Goal: Task Accomplishment & Management: Manage account settings

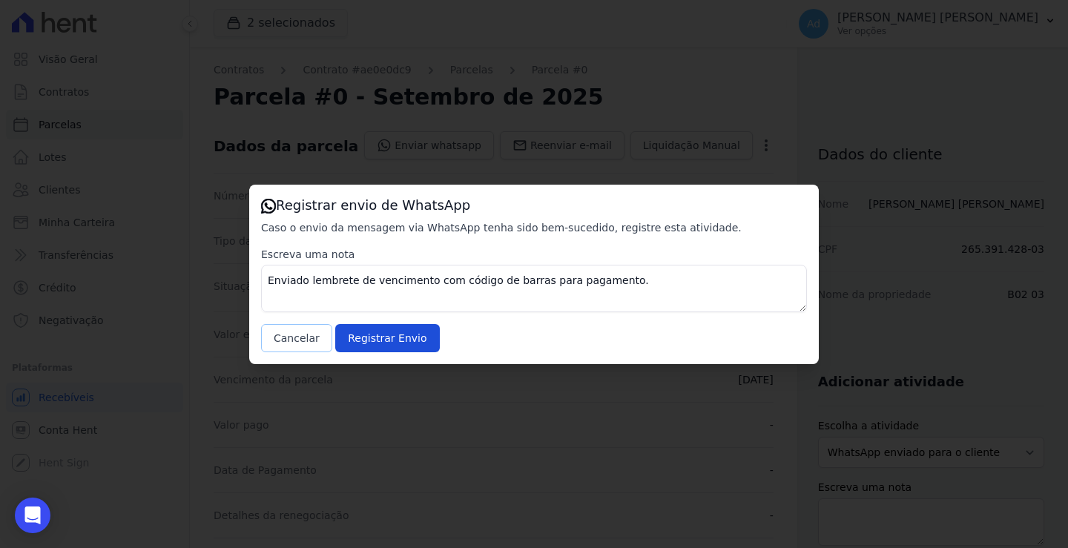
click at [294, 338] on button "Cancelar" at bounding box center [296, 338] width 71 height 28
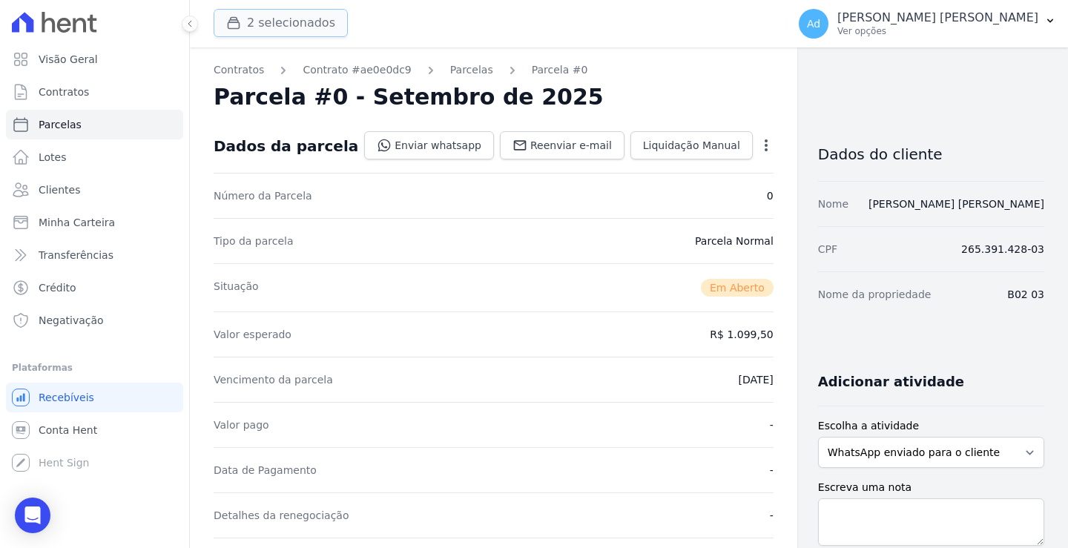
click at [297, 24] on button "2 selecionados" at bounding box center [281, 23] width 134 height 28
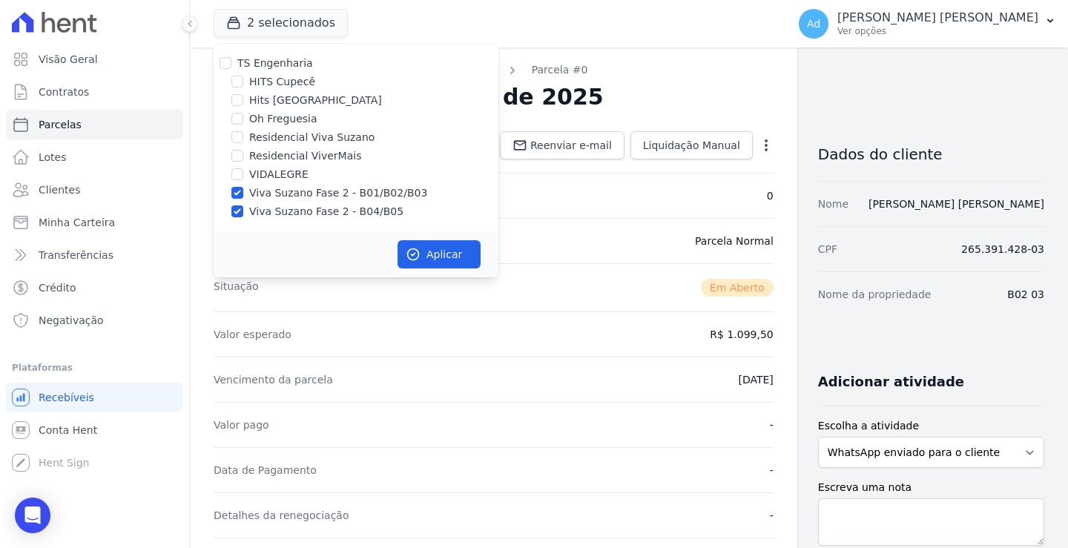
click at [251, 191] on label "Viva Suzano Fase 2 - B01/B02/B03" at bounding box center [338, 193] width 178 height 16
click at [243, 191] on input "Viva Suzano Fase 2 - B01/B02/B03" at bounding box center [237, 193] width 12 height 12
checkbox input "false"
click at [259, 212] on label "Viva Suzano Fase 2 - B04/B05" at bounding box center [326, 212] width 154 height 16
click at [243, 212] on input "Viva Suzano Fase 2 - B04/B05" at bounding box center [237, 211] width 12 height 12
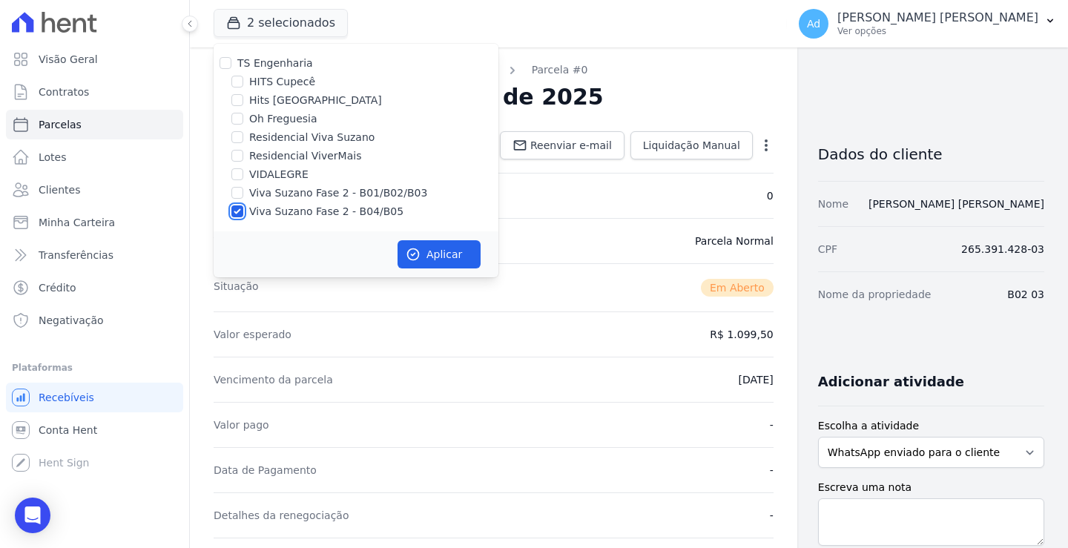
checkbox input "false"
click at [285, 122] on label "Oh Freguesia" at bounding box center [283, 119] width 68 height 16
click at [243, 122] on input "Oh Freguesia" at bounding box center [237, 119] width 12 height 12
checkbox input "true"
click at [450, 245] on button "Aplicar" at bounding box center [438, 254] width 83 height 28
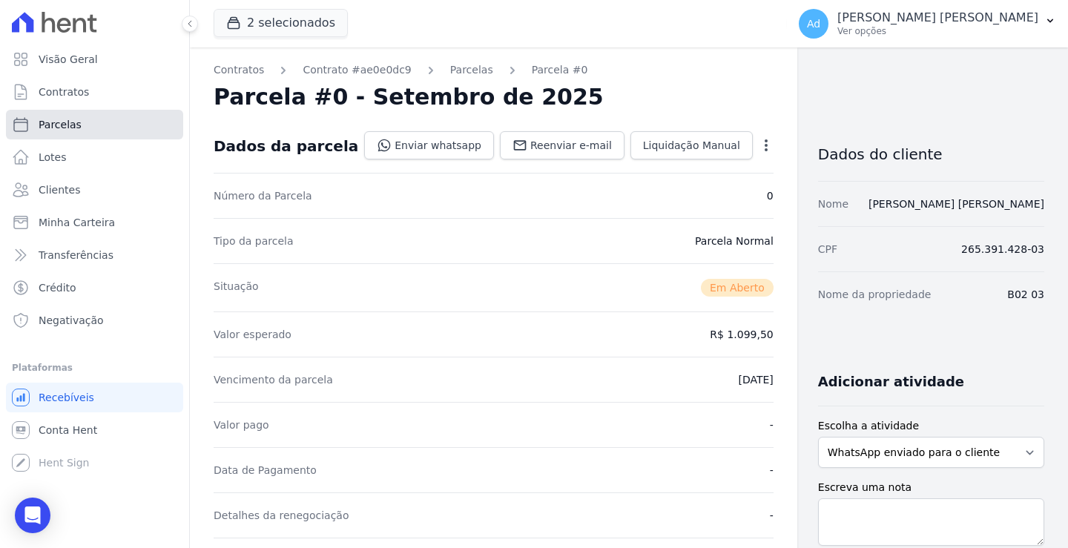
click at [107, 136] on link "Parcelas" at bounding box center [94, 125] width 177 height 30
select select
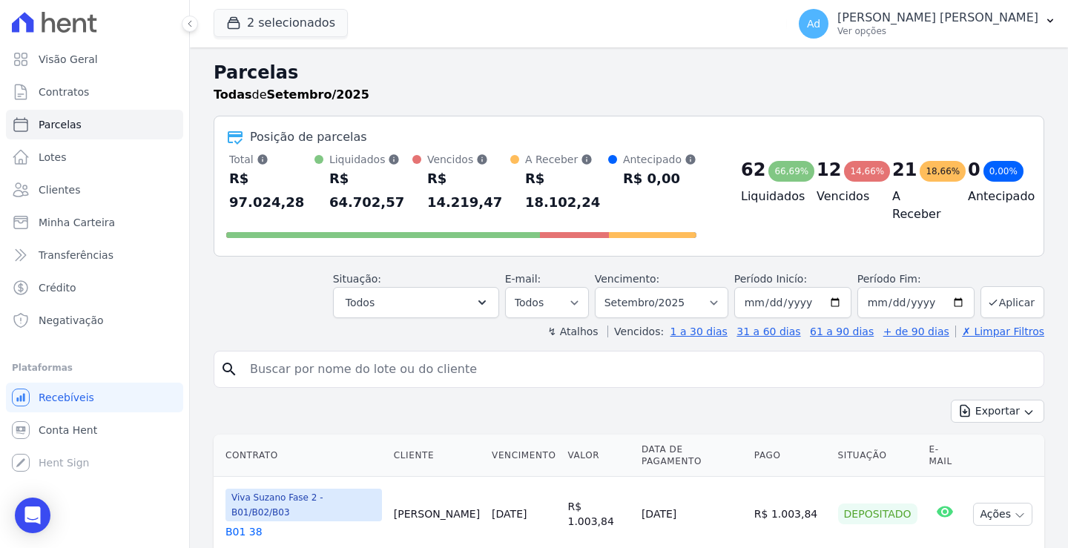
click at [417, 355] on input "search" at bounding box center [639, 369] width 796 height 30
type input "075"
select select
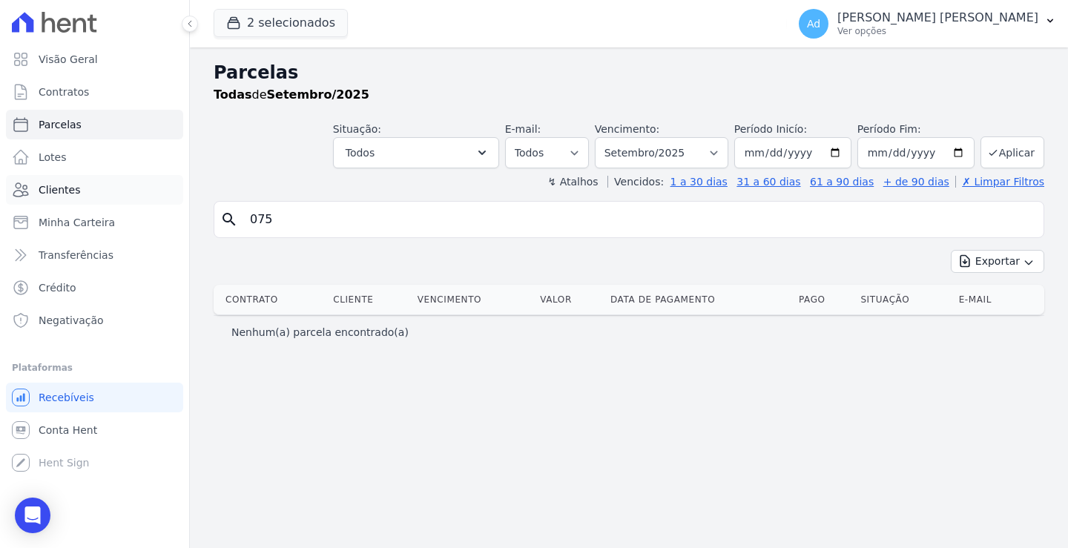
drag, startPoint x: 363, startPoint y: 222, endPoint x: 166, endPoint y: 194, distance: 198.5
click at [166, 194] on div "Visão Geral Contratos [GEOGRAPHIC_DATA] Lotes Clientes Minha Carteira Transferê…" at bounding box center [534, 274] width 1068 height 548
click at [115, 190] on link "Clientes" at bounding box center [94, 190] width 177 height 30
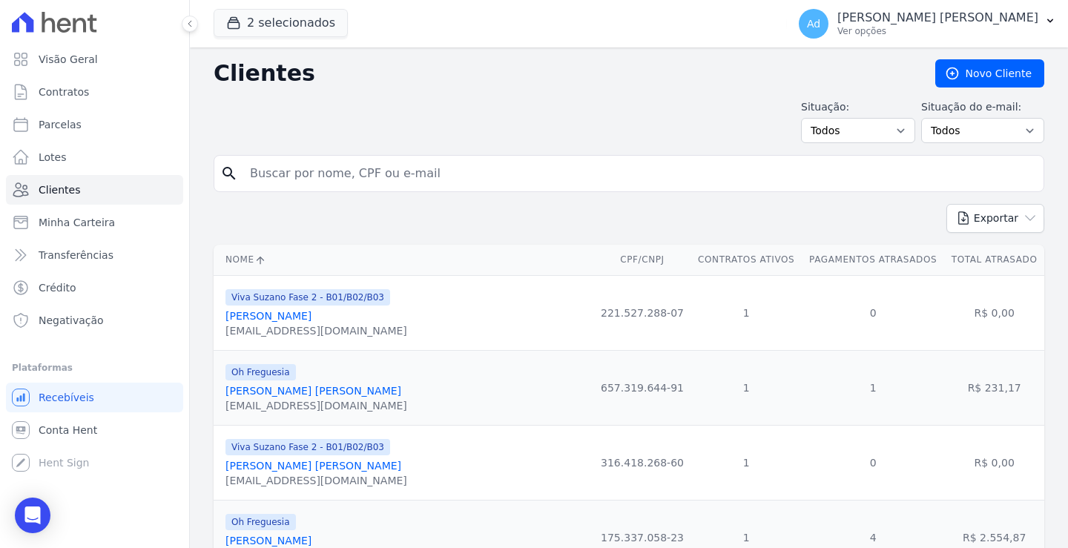
click at [473, 165] on input "search" at bounding box center [639, 174] width 796 height 30
type input "nadiele"
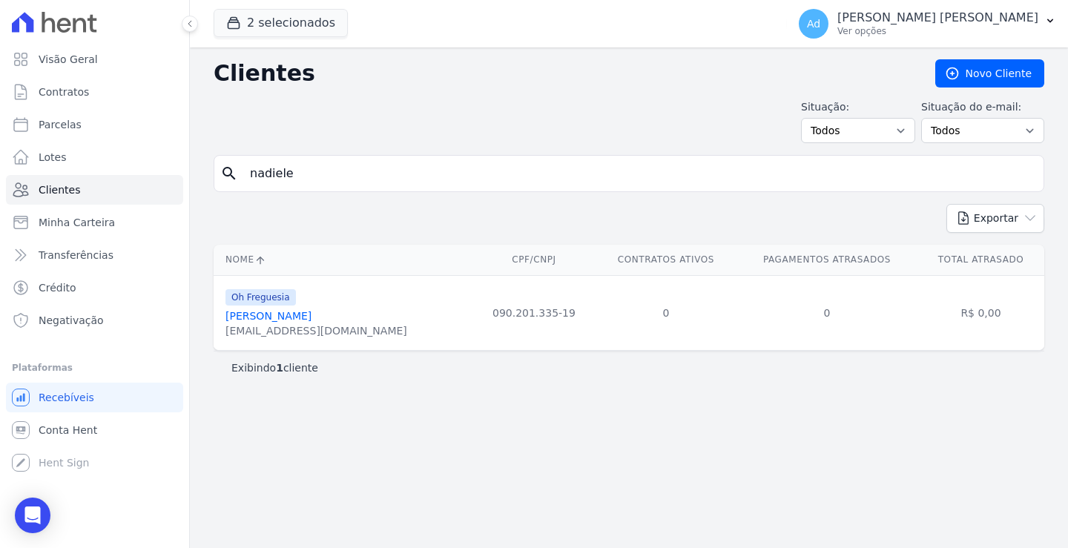
click at [311, 317] on link "[PERSON_NAME]" at bounding box center [268, 316] width 86 height 12
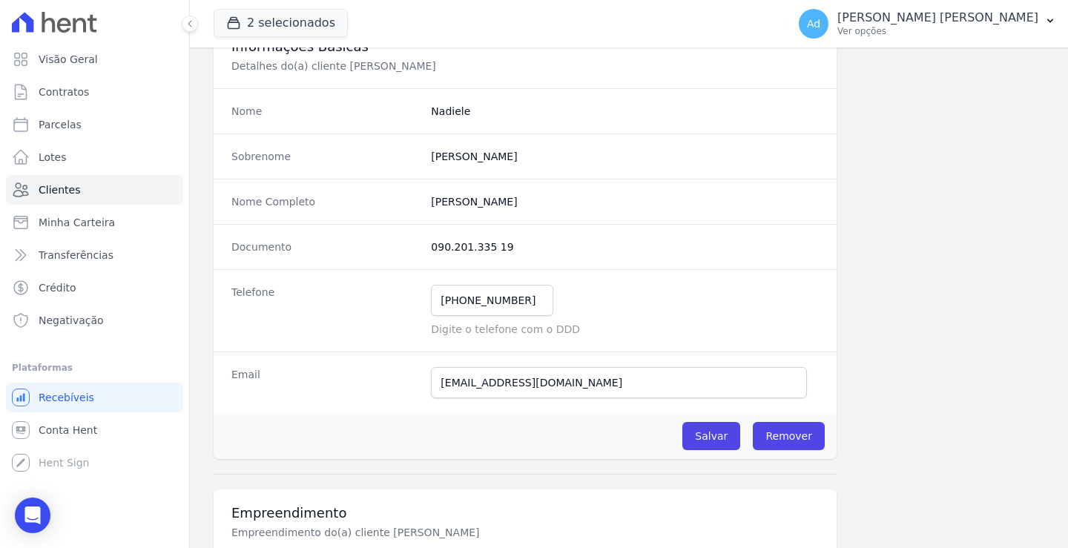
scroll to position [103, 0]
click at [702, 443] on input "Salvar" at bounding box center [711, 437] width 58 height 28
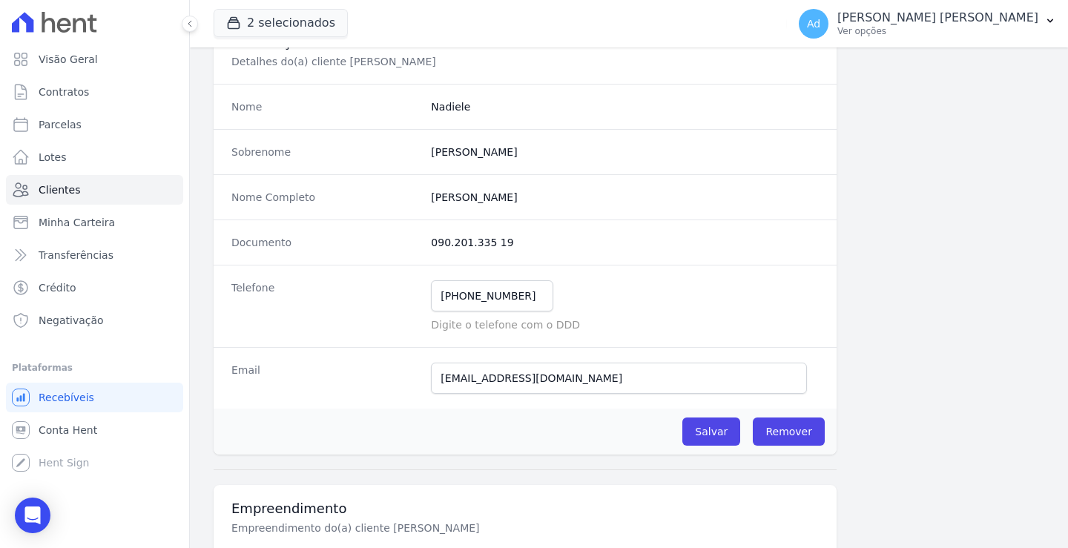
scroll to position [0, 0]
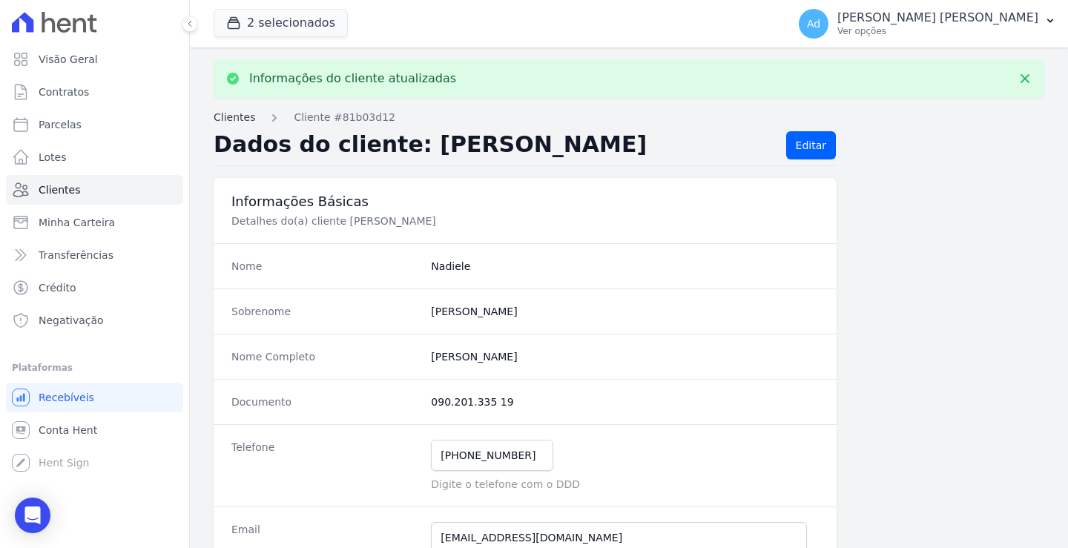
click at [235, 116] on link "Clientes" at bounding box center [235, 118] width 42 height 16
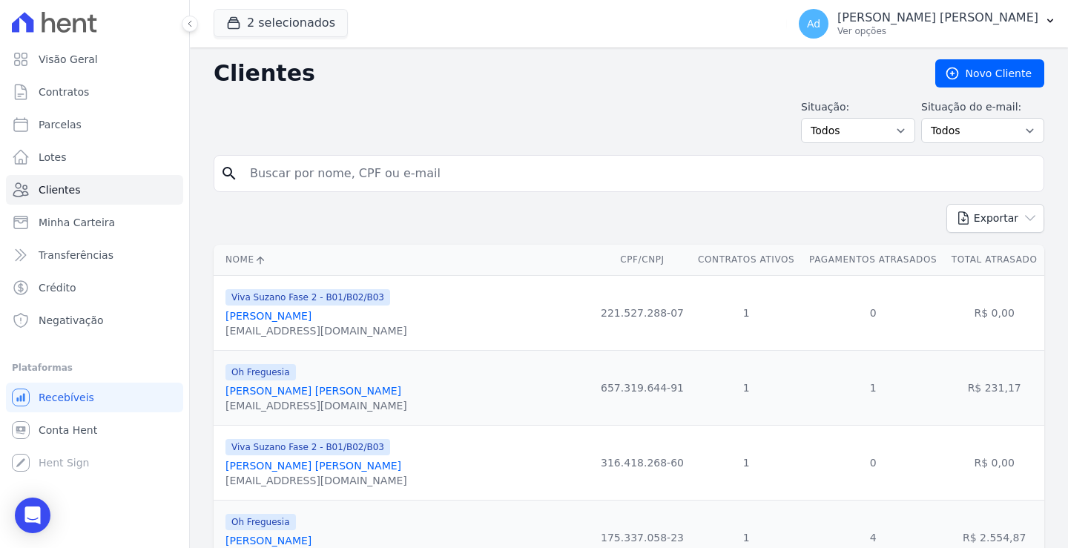
click at [360, 174] on input "search" at bounding box center [639, 174] width 796 height 30
type input "nadiele"
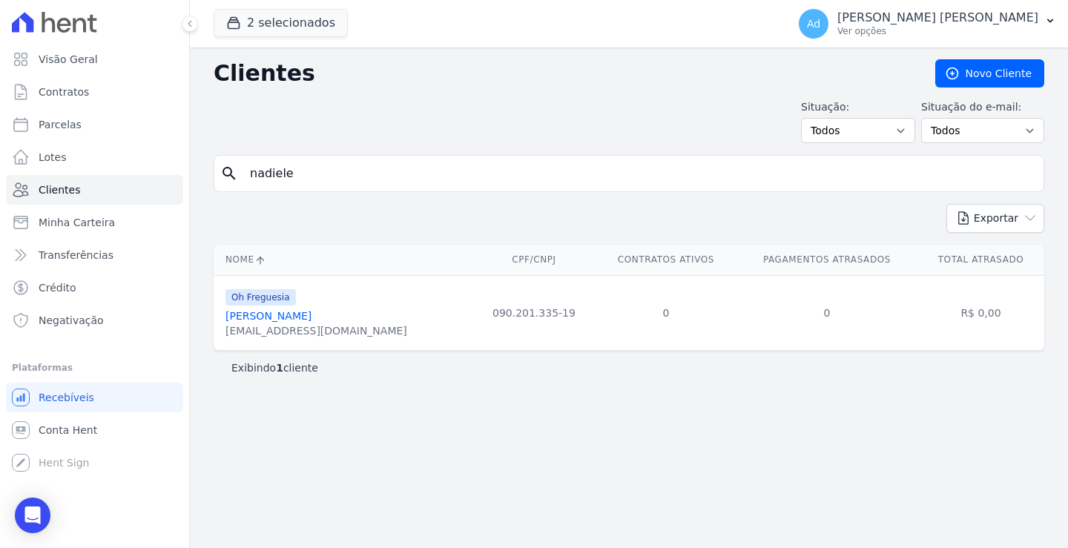
click at [982, 311] on td "R$ 0,00" at bounding box center [980, 312] width 127 height 75
click at [289, 315] on link "[PERSON_NAME]" at bounding box center [268, 316] width 86 height 12
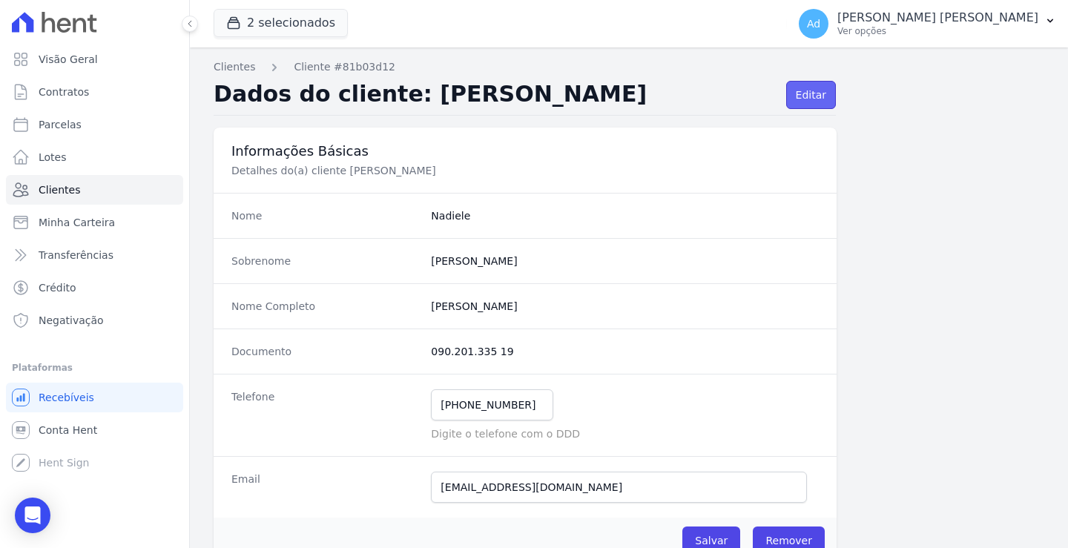
click at [805, 93] on link "Editar" at bounding box center [811, 95] width 50 height 28
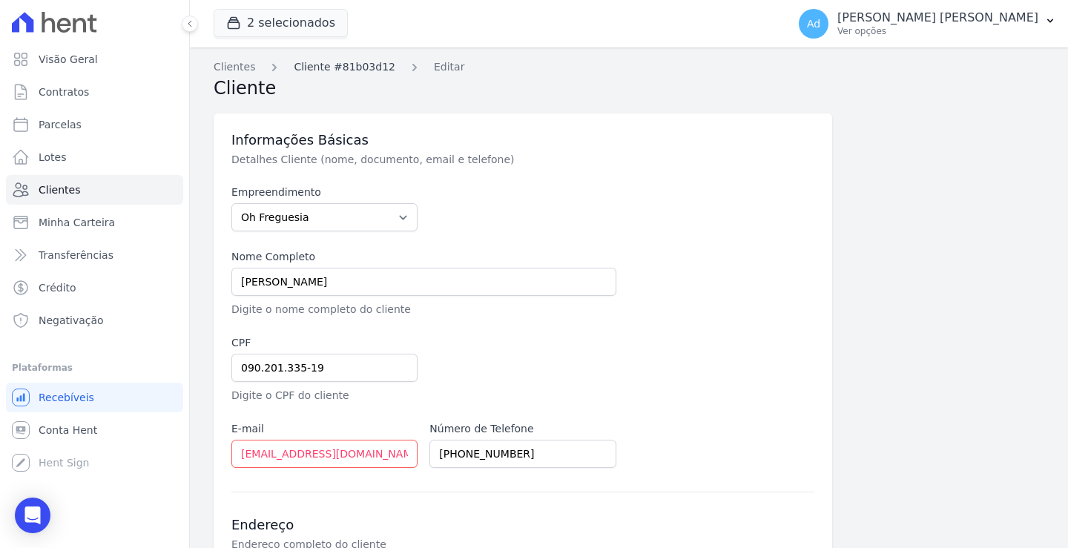
click at [355, 67] on link "Cliente #81b03d12" at bounding box center [345, 67] width 102 height 16
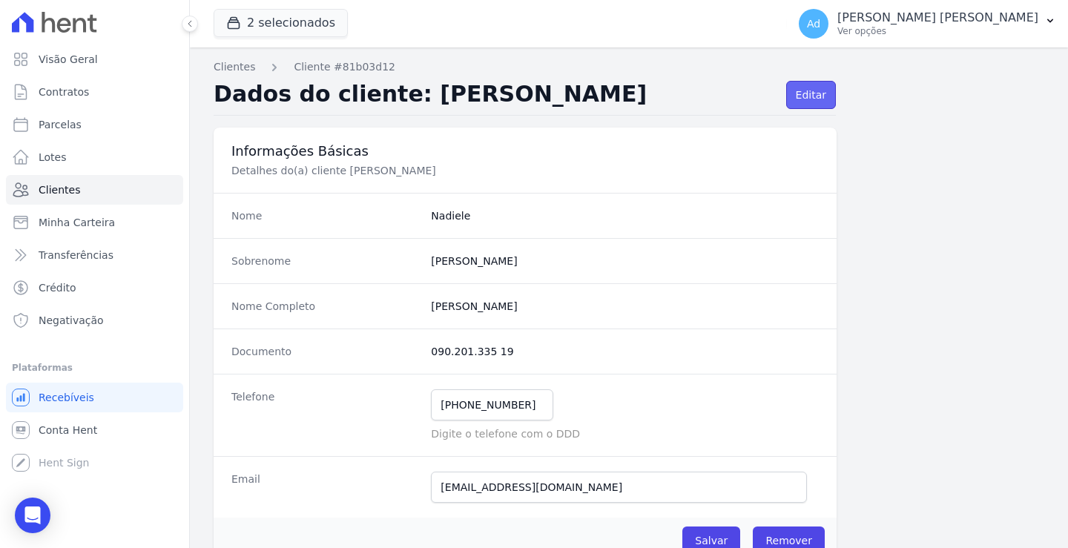
click at [791, 92] on link "Editar" at bounding box center [811, 95] width 50 height 28
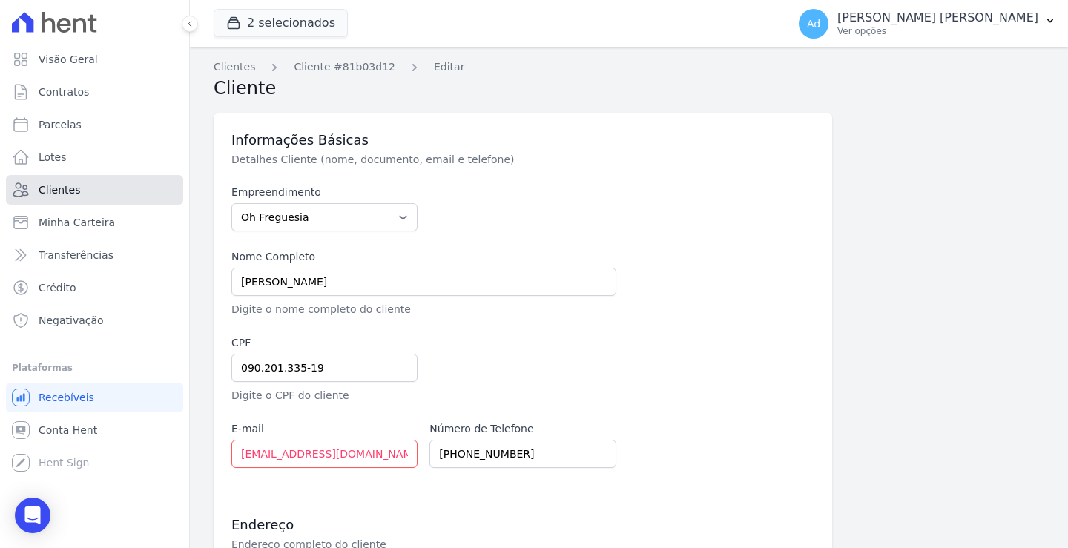
click at [66, 193] on span "Clientes" at bounding box center [60, 189] width 42 height 15
